Goal: Find contact information: Find contact information

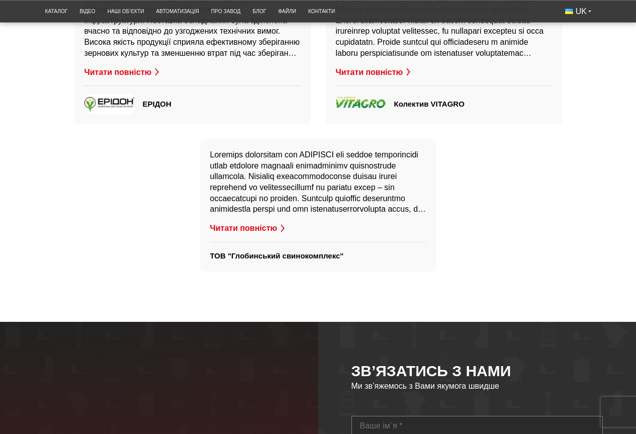
scroll to position [2465, 0]
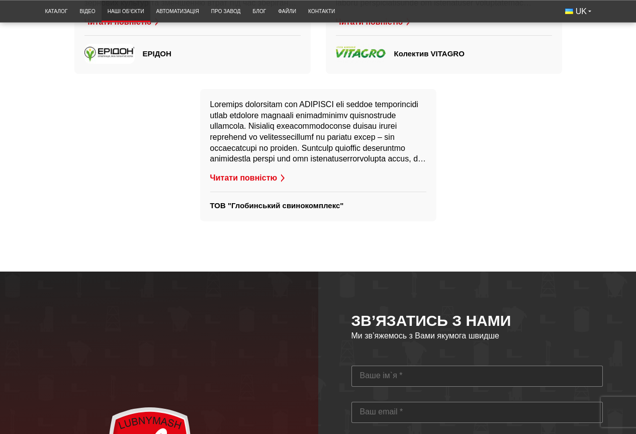
click at [138, 10] on link "Наші об’єкти" at bounding box center [126, 11] width 49 height 17
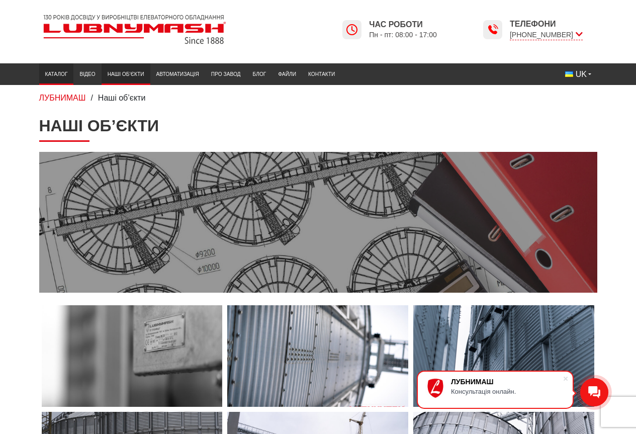
click at [59, 72] on link "Каталог" at bounding box center [56, 74] width 35 height 17
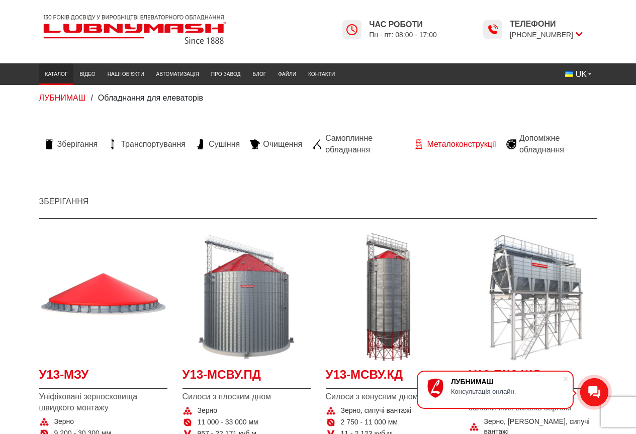
click at [446, 142] on span "Металоконструкції" at bounding box center [461, 144] width 69 height 11
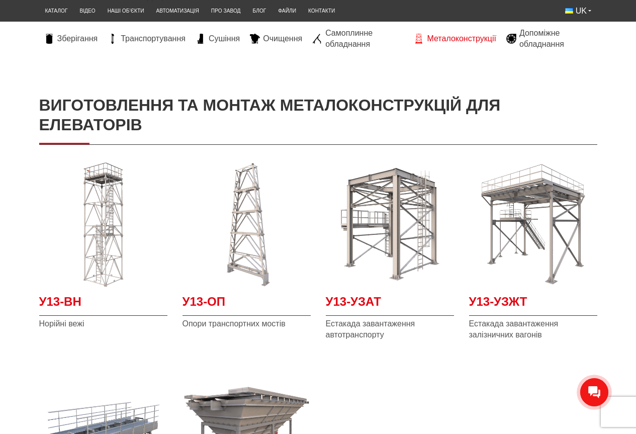
scroll to position [50, 0]
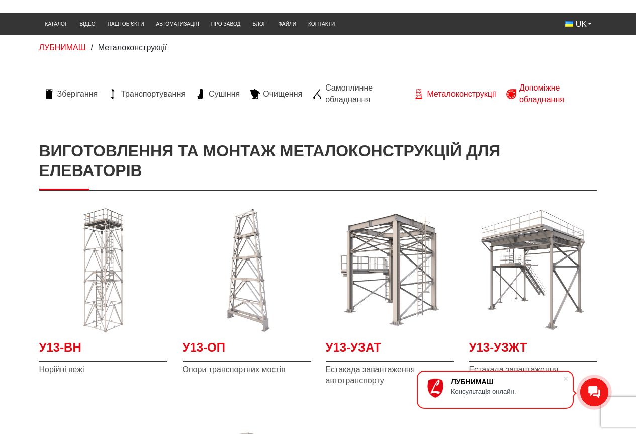
click at [520, 98] on span "Допоміжне обладнання" at bounding box center [556, 94] width 73 height 23
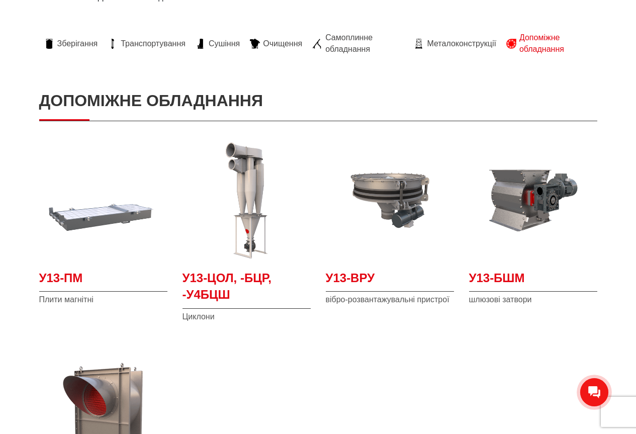
scroll to position [50, 0]
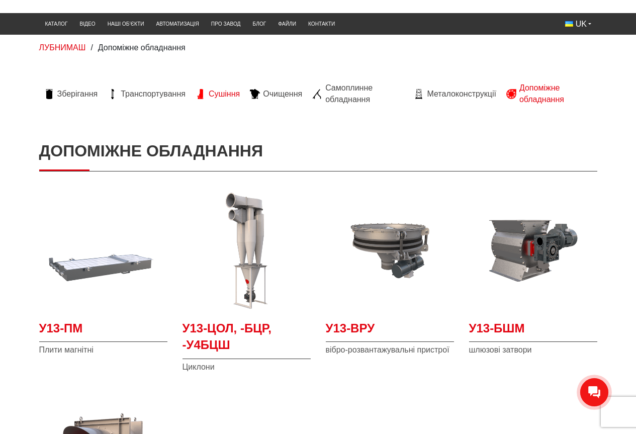
click at [213, 95] on span "Сушіння" at bounding box center [224, 94] width 31 height 11
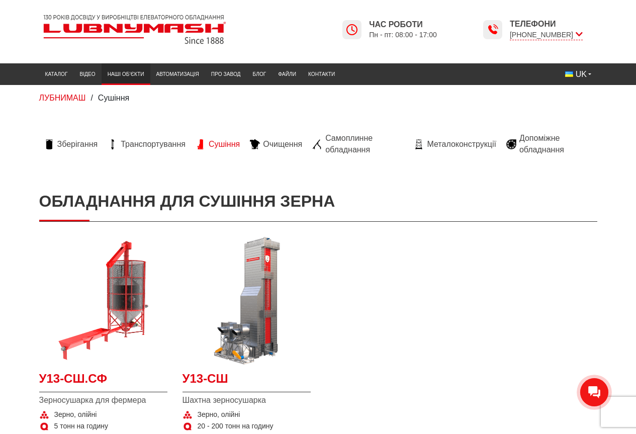
click at [115, 68] on link "Наші об’єкти" at bounding box center [126, 74] width 49 height 17
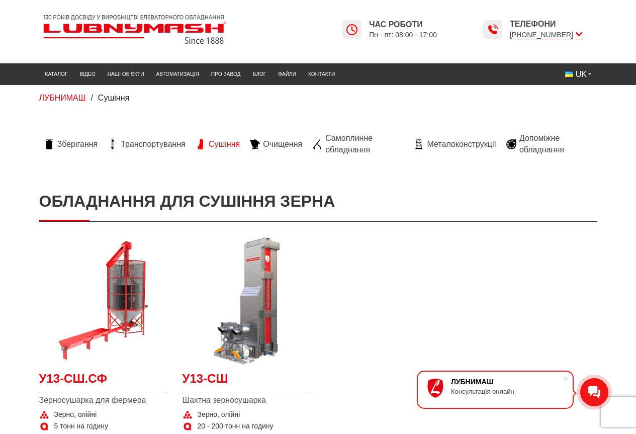
click at [142, 153] on li "Транспортування" at bounding box center [147, 144] width 88 height 35
click at [139, 147] on span "Транспортування" at bounding box center [153, 144] width 65 height 11
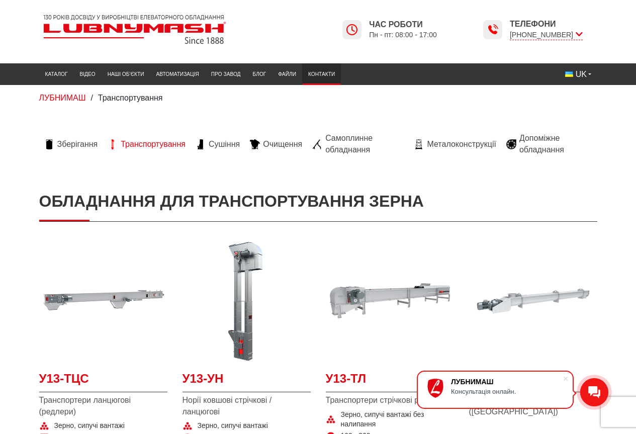
click at [327, 82] on link "Контакти" at bounding box center [321, 74] width 39 height 17
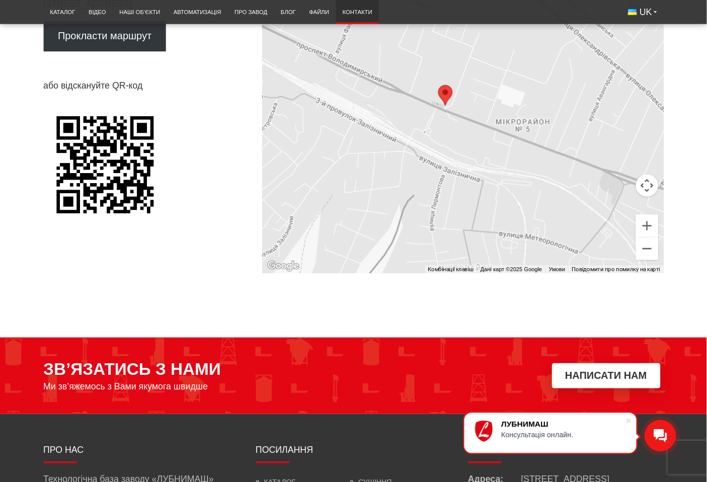
scroll to position [604, 0]
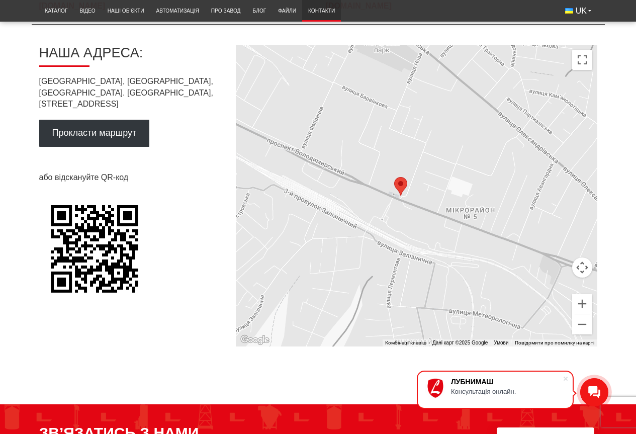
click at [484, 184] on div at bounding box center [417, 196] width 362 height 302
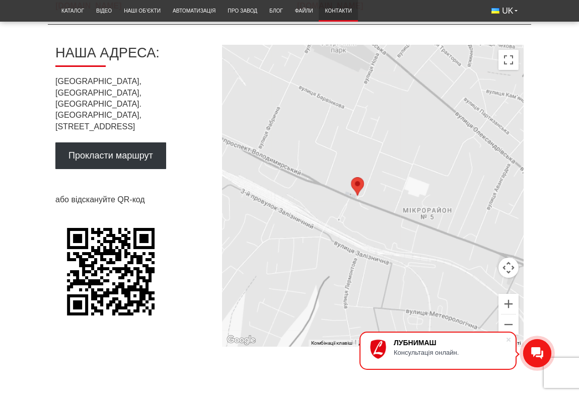
click at [508, 270] on button "Налаштування камери на Картах" at bounding box center [508, 268] width 20 height 20
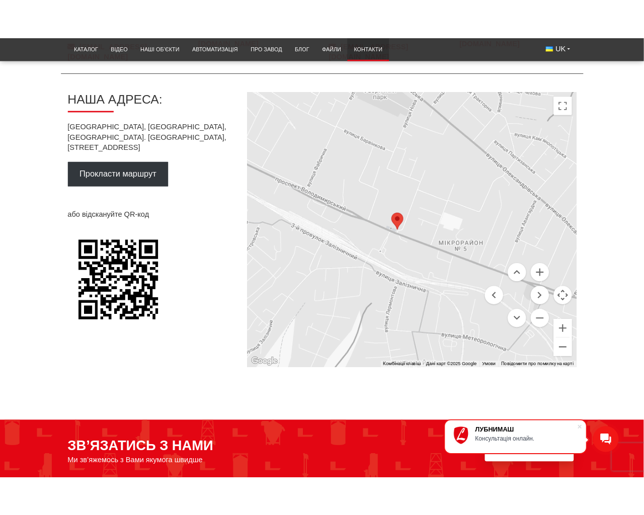
scroll to position [607, 0]
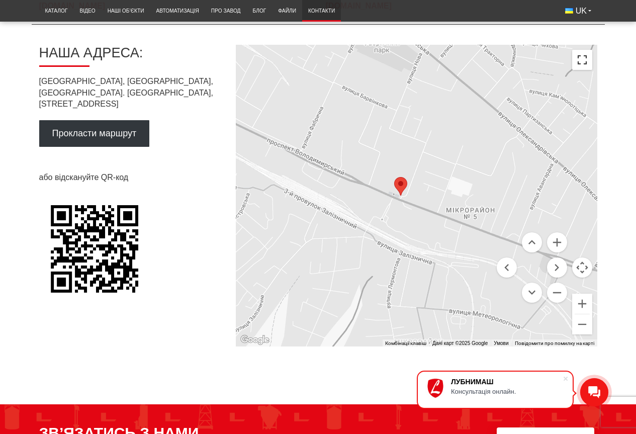
click at [586, 55] on button "Перемкнути повноекранний режим" at bounding box center [583, 60] width 20 height 20
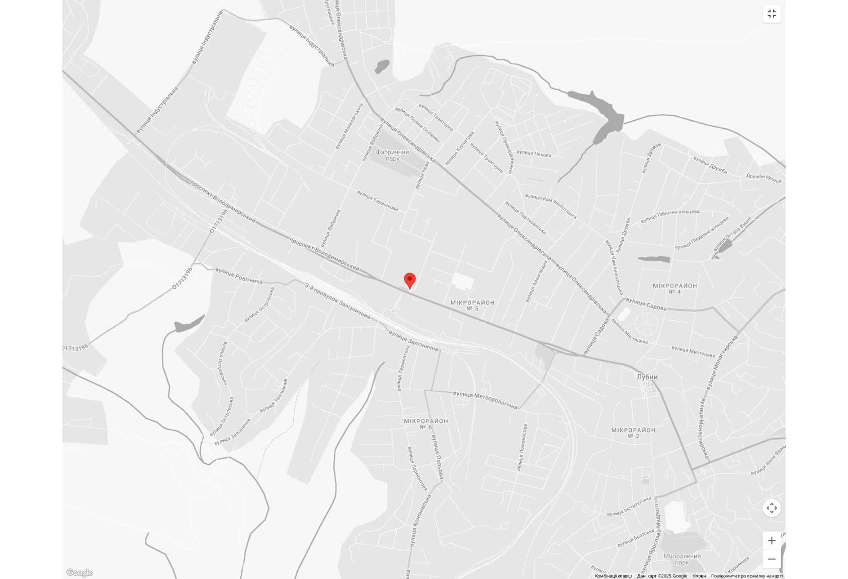
scroll to position [0, 0]
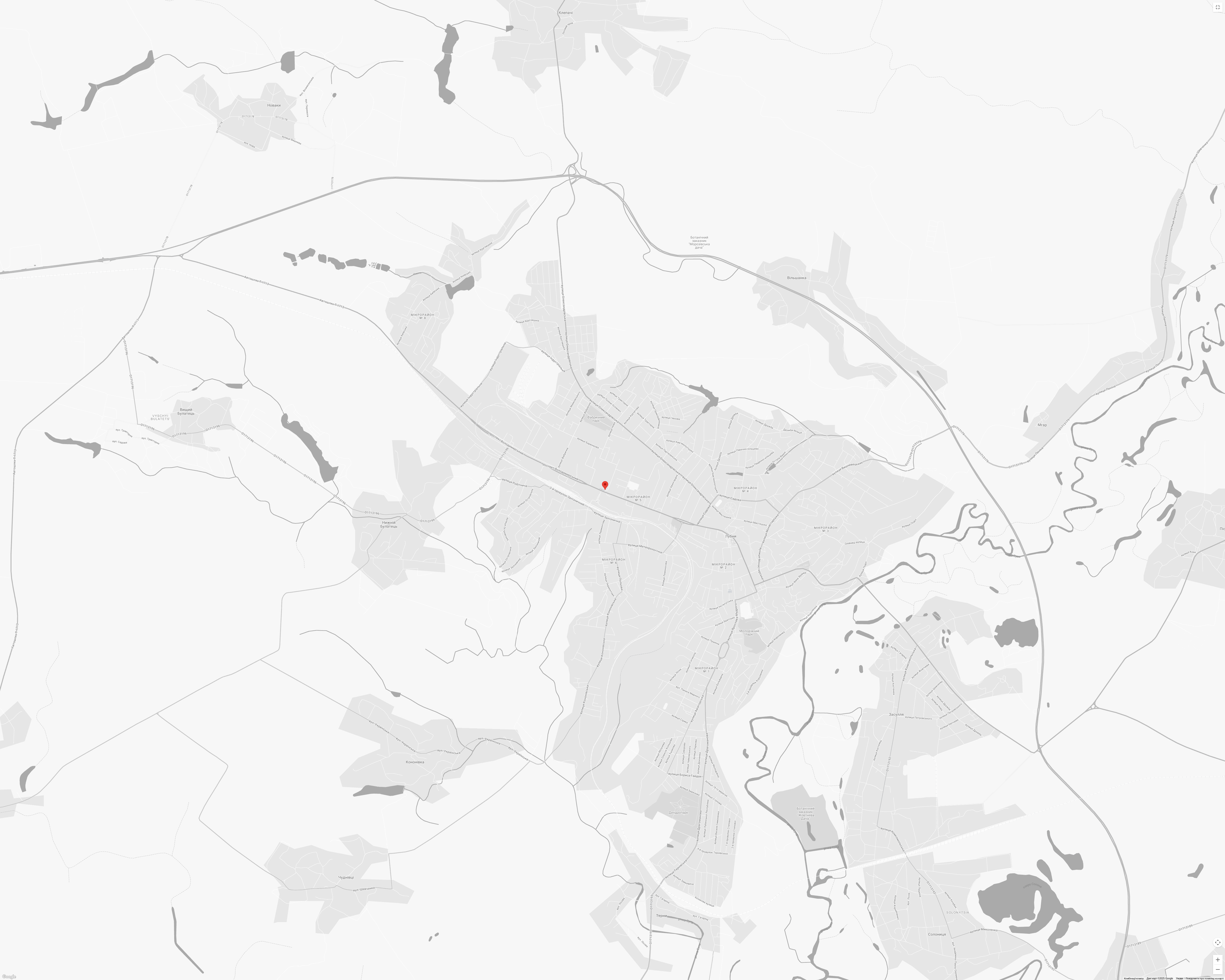
drag, startPoint x: 971, startPoint y: 461, endPoint x: 252, endPoint y: 492, distance: 719.7
click at [240, 206] on div at bounding box center [612, 490] width 1225 height 980
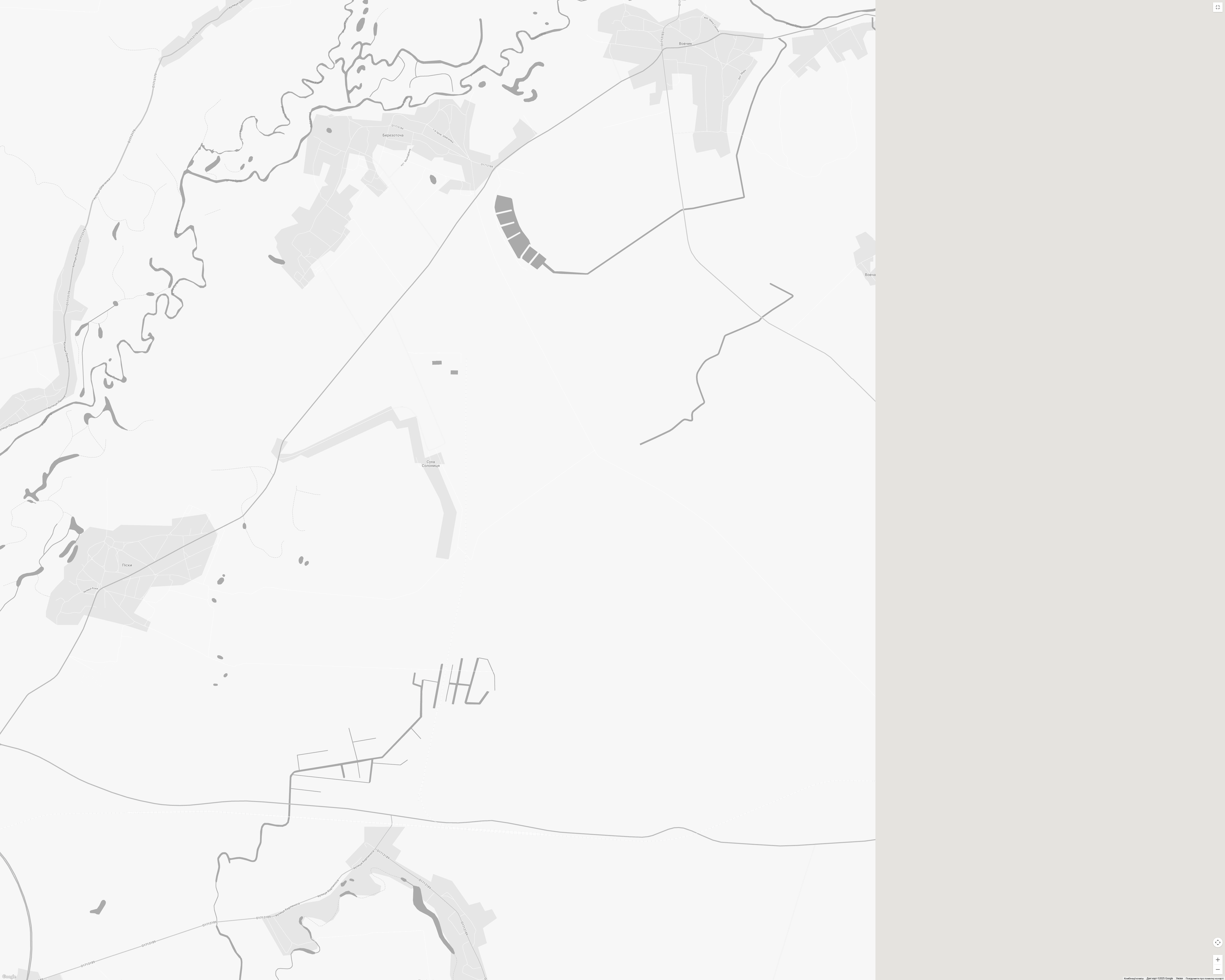
drag, startPoint x: 847, startPoint y: 475, endPoint x: 469, endPoint y: 477, distance: 378.0
click at [302, 206] on div at bounding box center [612, 490] width 1225 height 980
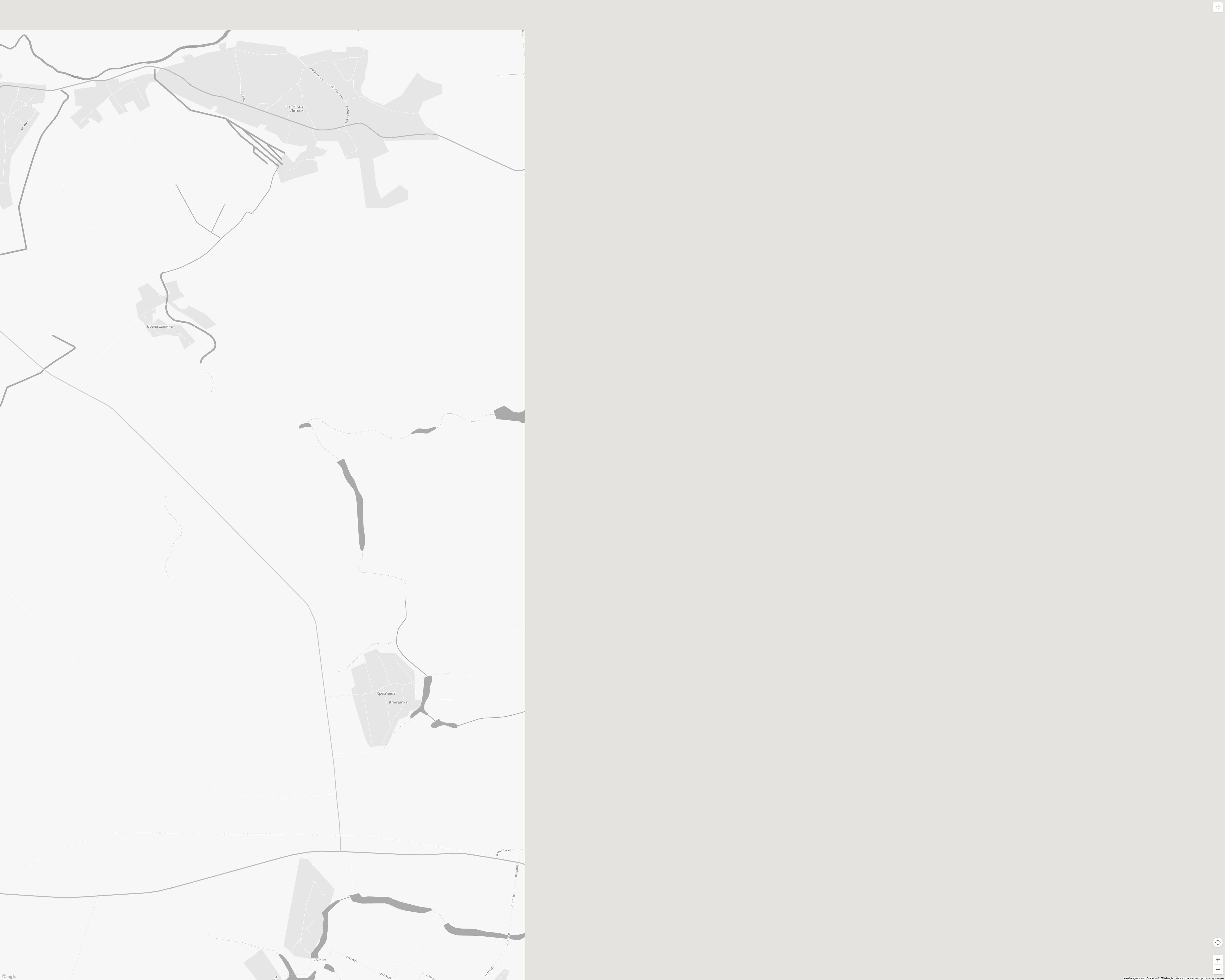
drag, startPoint x: 1043, startPoint y: 447, endPoint x: 320, endPoint y: 488, distance: 724.2
click at [302, 206] on div at bounding box center [612, 490] width 1225 height 980
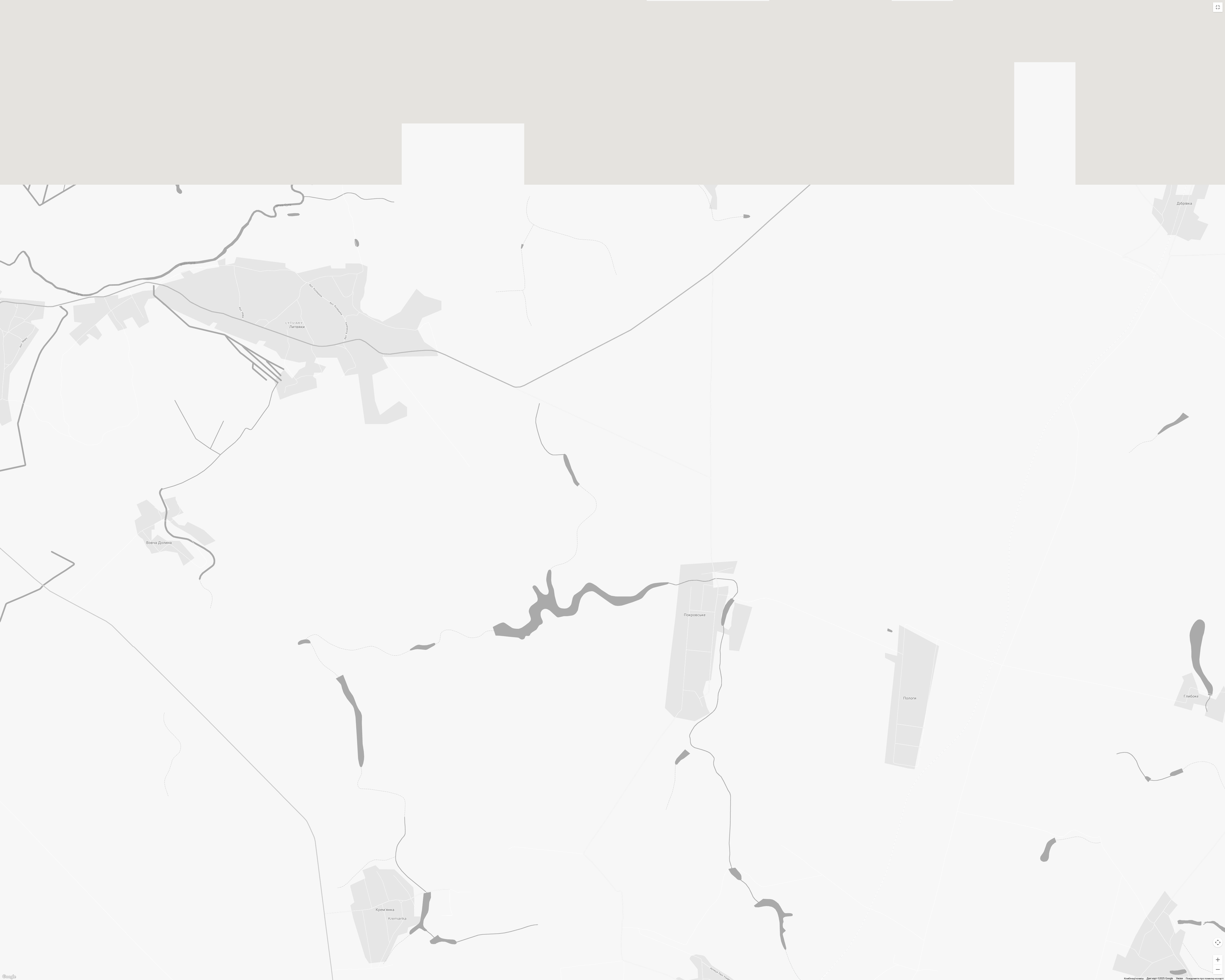
drag, startPoint x: 944, startPoint y: 507, endPoint x: 1203, endPoint y: 679, distance: 310.9
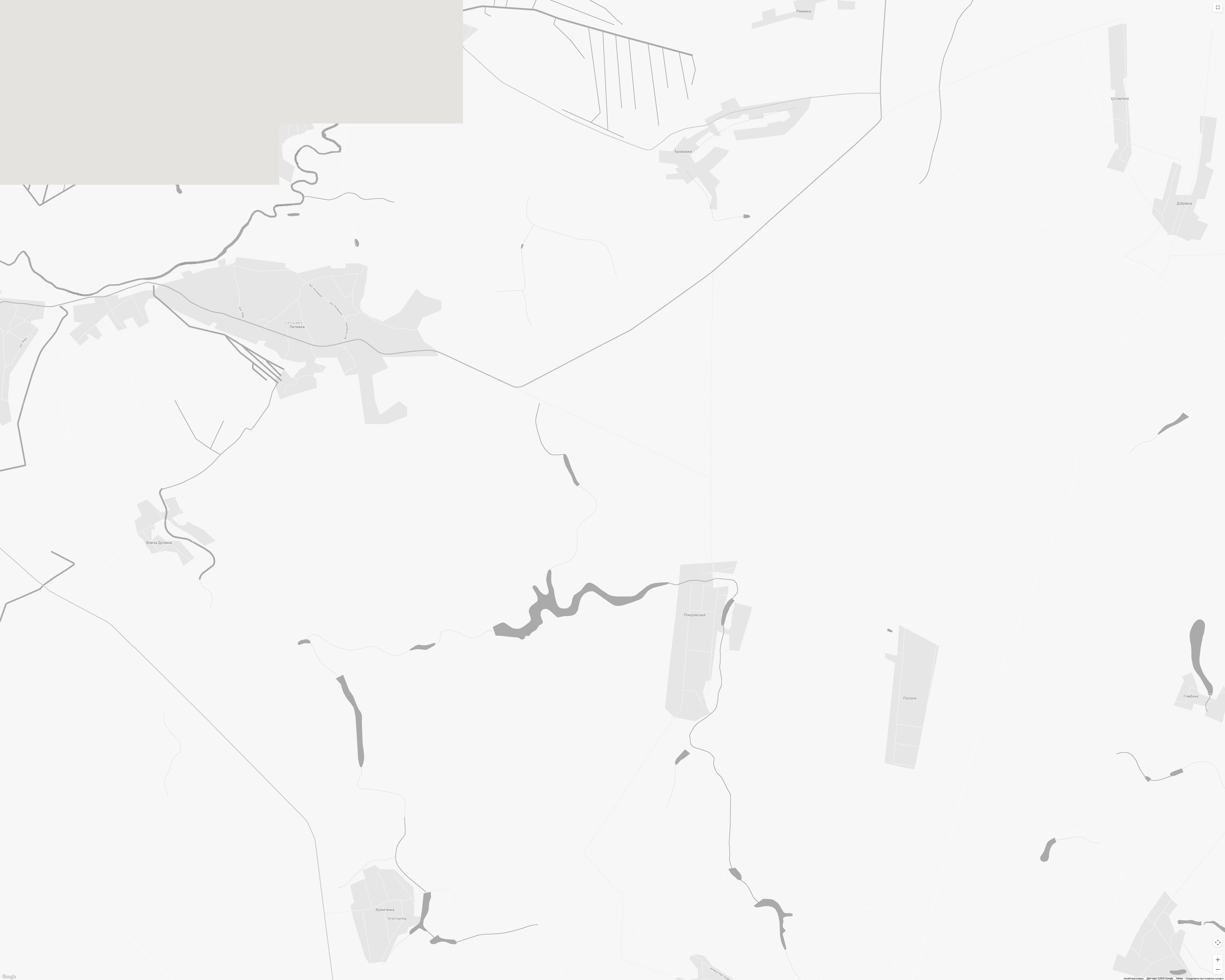
click at [302, 206] on div at bounding box center [612, 490] width 1225 height 980
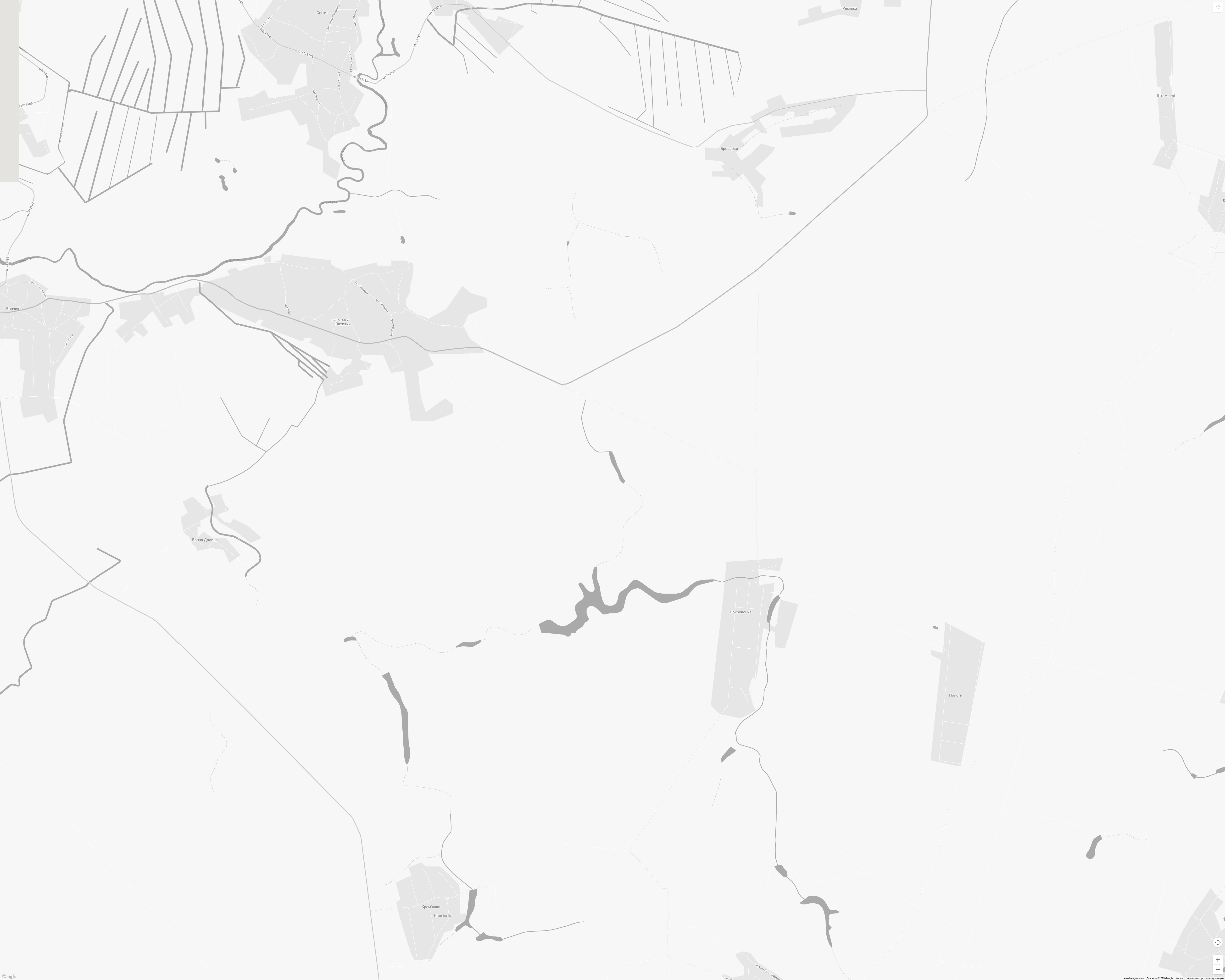
drag, startPoint x: 472, startPoint y: 656, endPoint x: 819, endPoint y: 647, distance: 347.1
click at [302, 206] on div at bounding box center [612, 490] width 1225 height 980
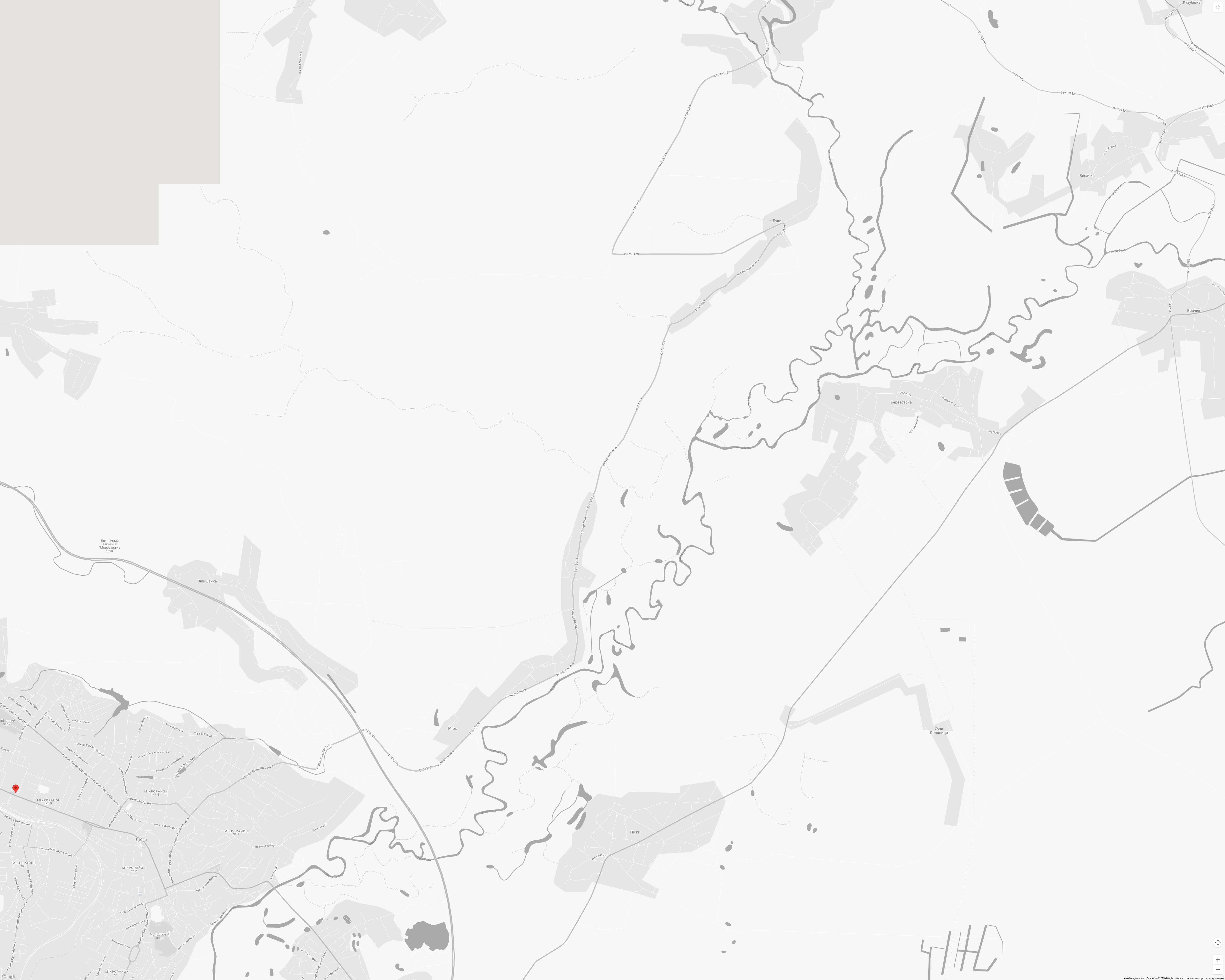
drag, startPoint x: 1125, startPoint y: 666, endPoint x: 1224, endPoint y: 666, distance: 99.0
click at [302, 206] on div at bounding box center [612, 490] width 1225 height 980
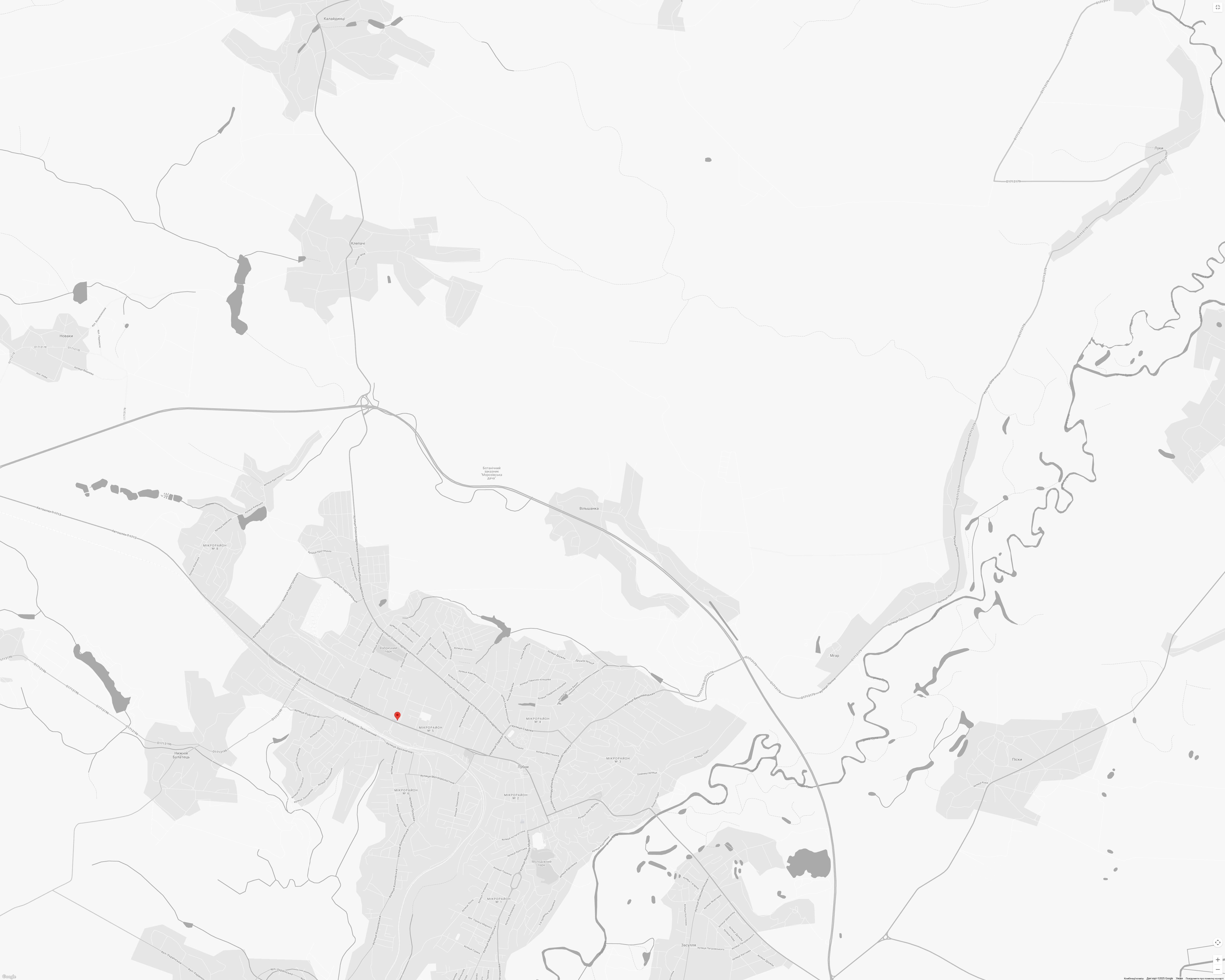
drag, startPoint x: 790, startPoint y: 736, endPoint x: 1173, endPoint y: 663, distance: 389.9
click at [302, 206] on div at bounding box center [612, 490] width 1225 height 980
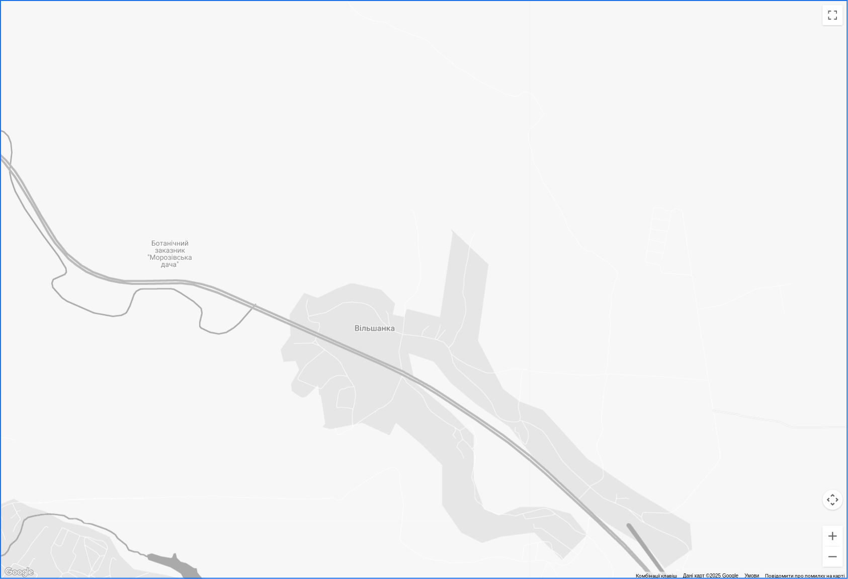
scroll to position [201, 0]
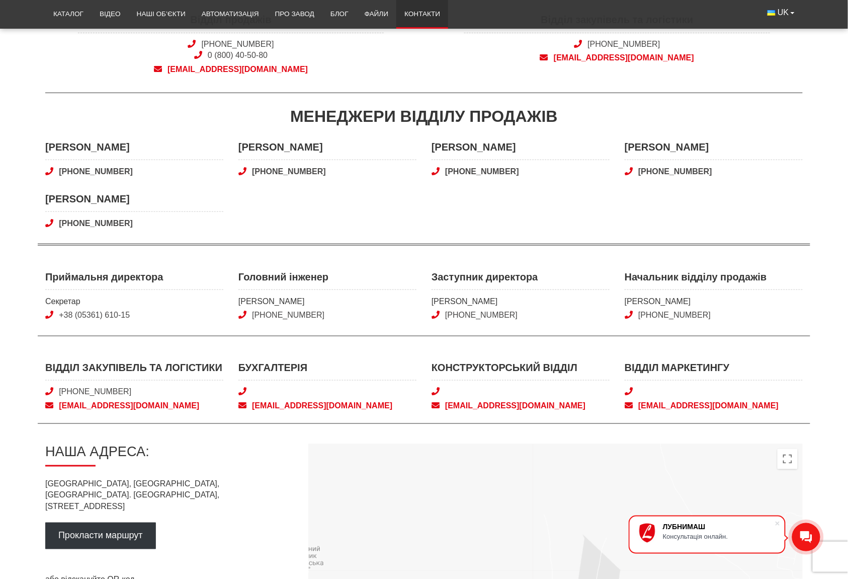
drag, startPoint x: 250, startPoint y: 337, endPoint x: 491, endPoint y: 540, distance: 316.0
drag, startPoint x: 157, startPoint y: 397, endPoint x: 172, endPoint y: 405, distance: 16.9
click at [172, 405] on div "Відділ закупівель та логістики [PHONE_NUMBER] [EMAIL_ADDRESS][DOMAIN_NAME]" at bounding box center [134, 385] width 178 height 51
copy div "[EMAIL_ADDRESS][DOMAIN_NAME]"
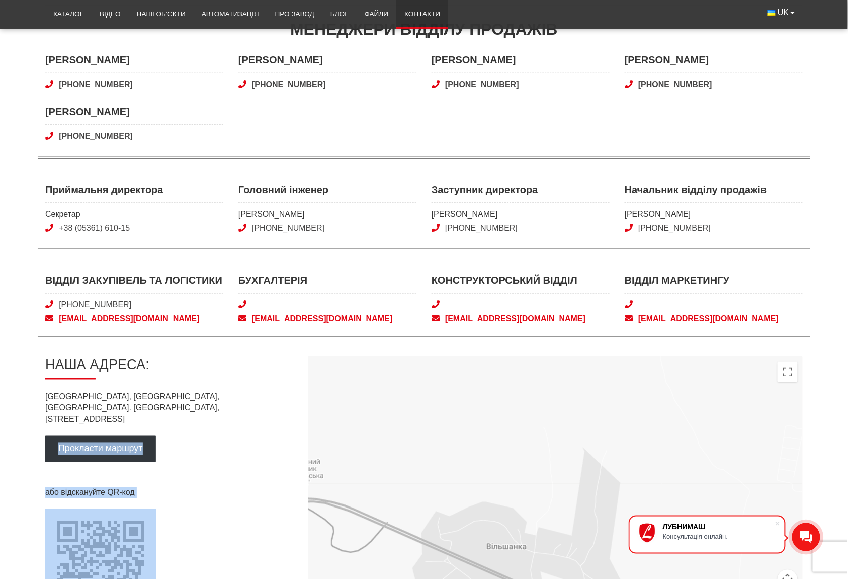
click at [153, 434] on html "ЛУБНИМАШ Консультація онлайн. [GEOGRAPHIC_DATA] Каталог Відео Наші об’єкти Авто…" at bounding box center [424, 375] width 848 height 1327
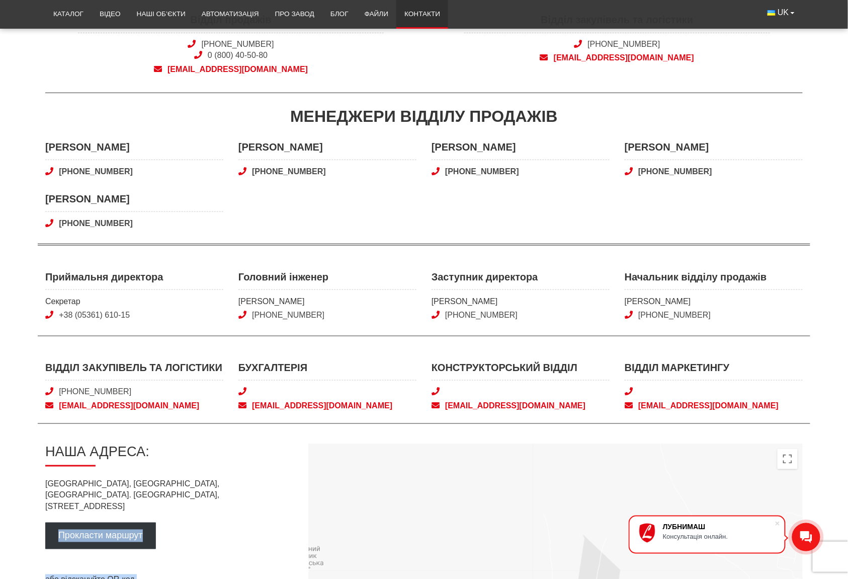
scroll to position [268, 0]
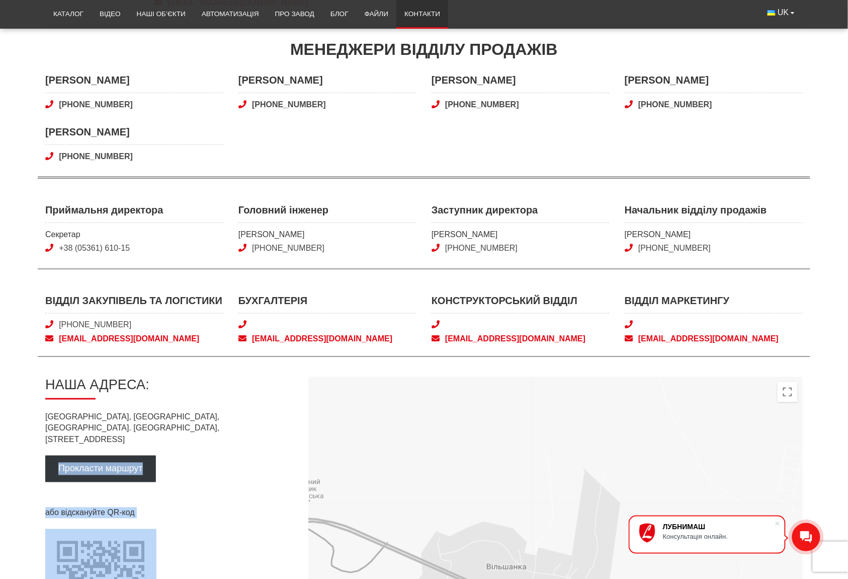
drag, startPoint x: 177, startPoint y: 319, endPoint x: 58, endPoint y: 327, distance: 119.0
click at [58, 327] on div "Відділ закупівель та логістики [PHONE_NUMBER] [EMAIL_ADDRESS][DOMAIN_NAME]" at bounding box center [134, 318] width 178 height 51
copy link "[PHONE_NUMBER]"
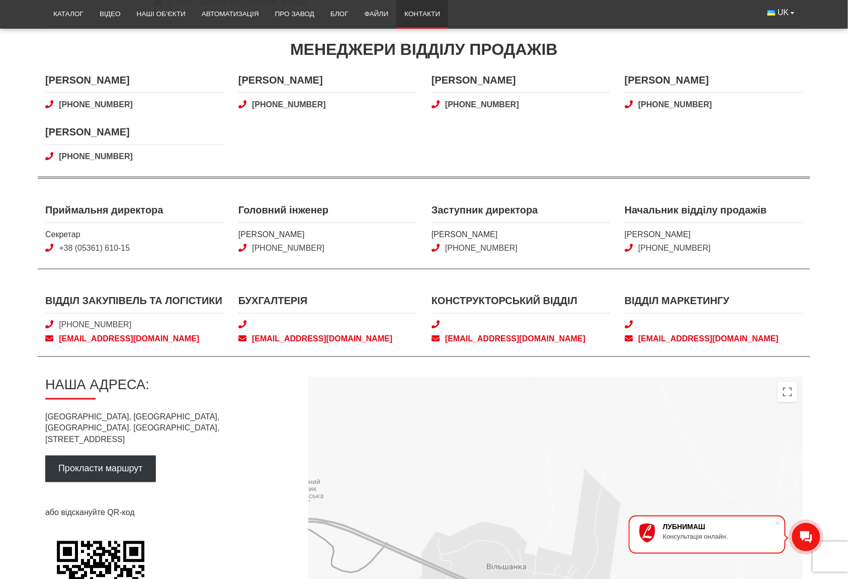
click at [157, 371] on div at bounding box center [424, 372] width 758 height 10
drag, startPoint x: 33, startPoint y: 343, endPoint x: 159, endPoint y: 341, distance: 126.3
click at [159, 341] on main "Контакти Відділ продажів Відділ продажів [PHONE_NUMBER] 0 (800) 40-50-80 [EMAIL…" at bounding box center [424, 277] width 848 height 803
copy span "[EMAIL_ADDRESS][DOMAIN_NAME]"
